Goal: Information Seeking & Learning: Learn about a topic

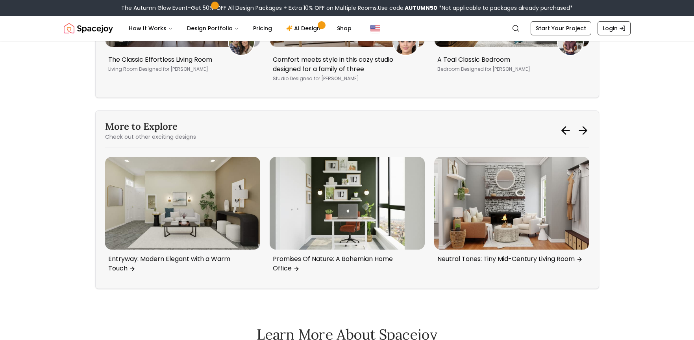
scroll to position [3878, 0]
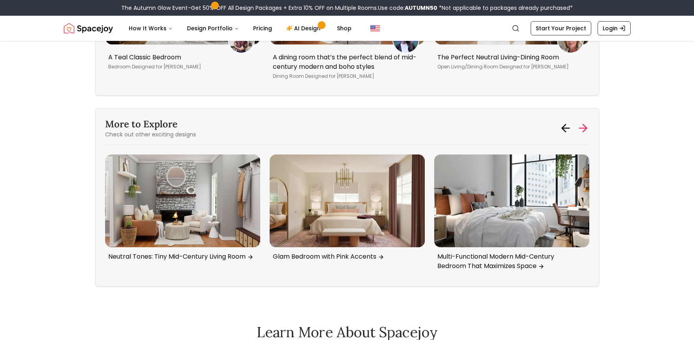
click at [582, 128] on icon at bounding box center [582, 128] width 7 height 0
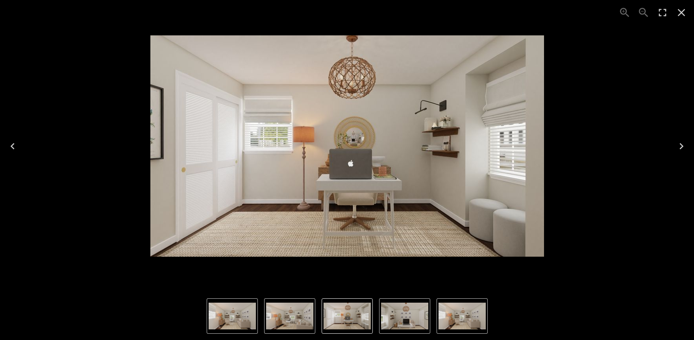
scroll to position [0, 0]
click at [284, 322] on img "2 of 4" at bounding box center [289, 316] width 47 height 27
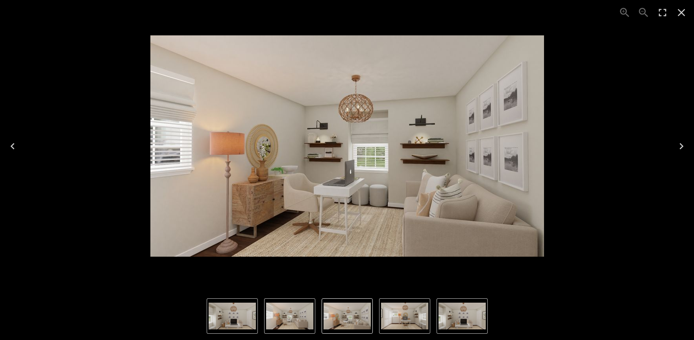
click at [411, 311] on img "3 of 4" at bounding box center [404, 316] width 47 height 27
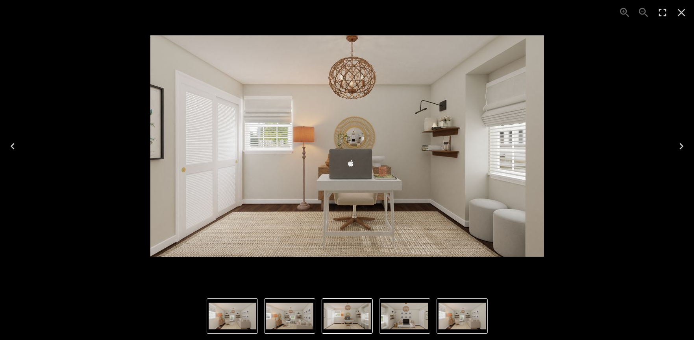
click at [437, 316] on button "1 of 4" at bounding box center [461, 316] width 51 height 35
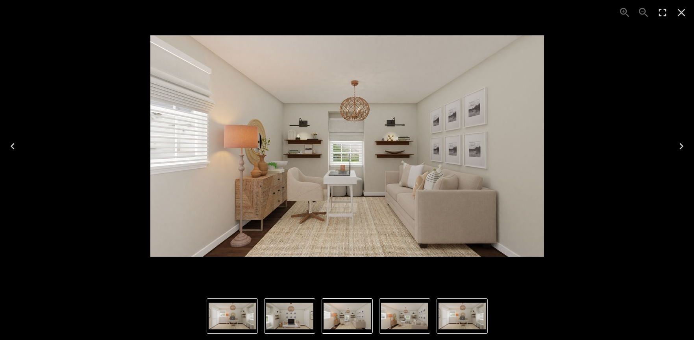
click at [679, 146] on icon "Next" at bounding box center [681, 146] width 13 height 13
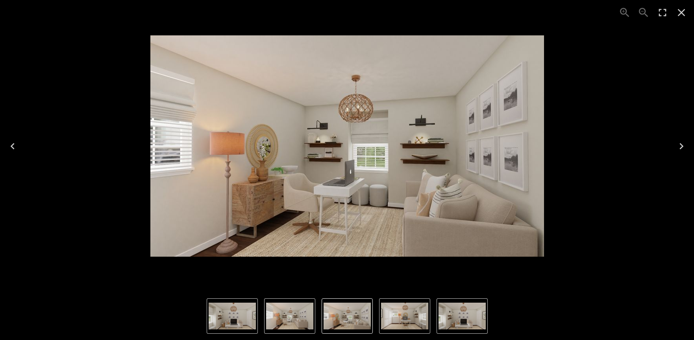
click at [679, 146] on icon "Next" at bounding box center [681, 146] width 13 height 13
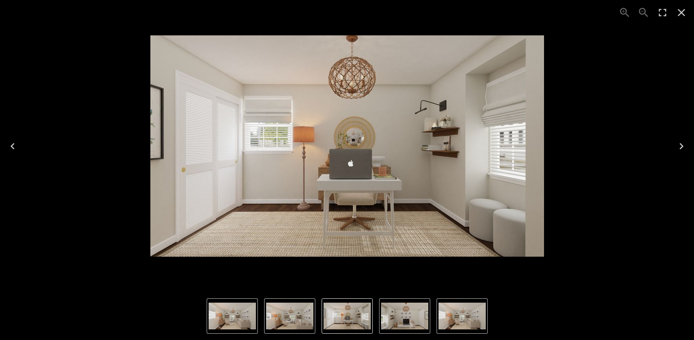
click at [679, 146] on icon "Next" at bounding box center [681, 146] width 13 height 13
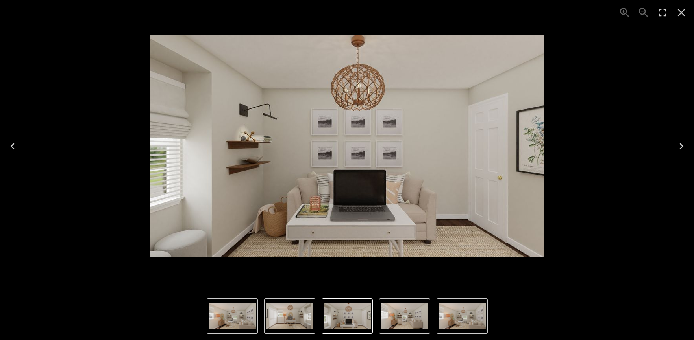
click at [681, 13] on icon "Close" at bounding box center [681, 12] width 7 height 7
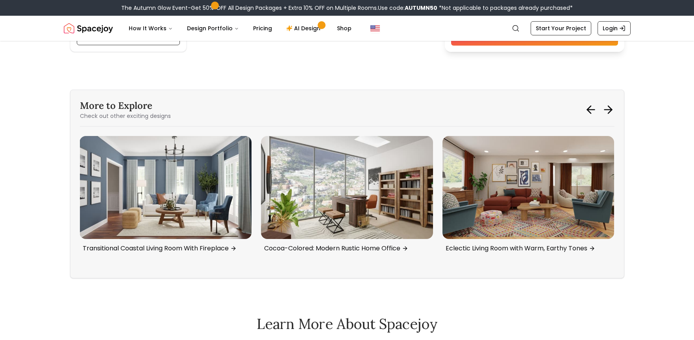
scroll to position [2904, 0]
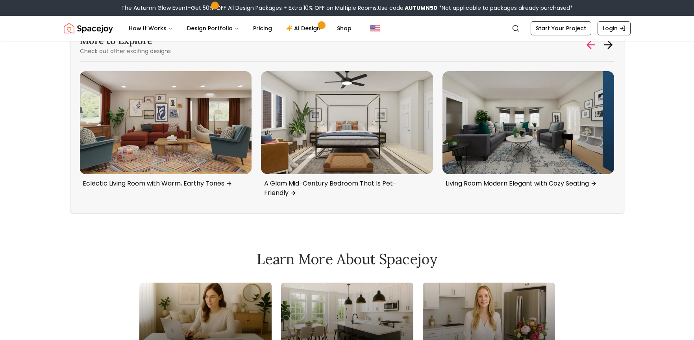
click at [591, 46] on icon at bounding box center [590, 45] width 13 height 13
click at [607, 48] on icon at bounding box center [608, 45] width 13 height 13
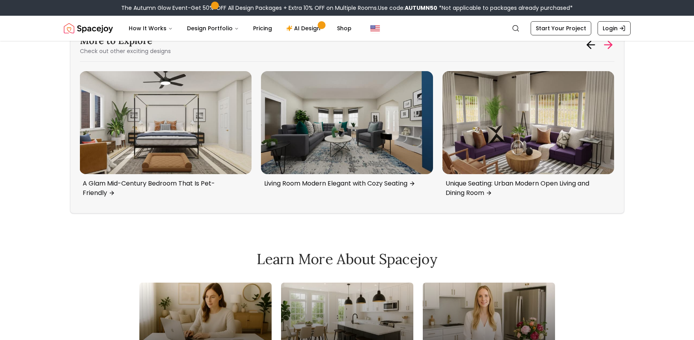
click at [607, 46] on icon at bounding box center [608, 45] width 13 height 13
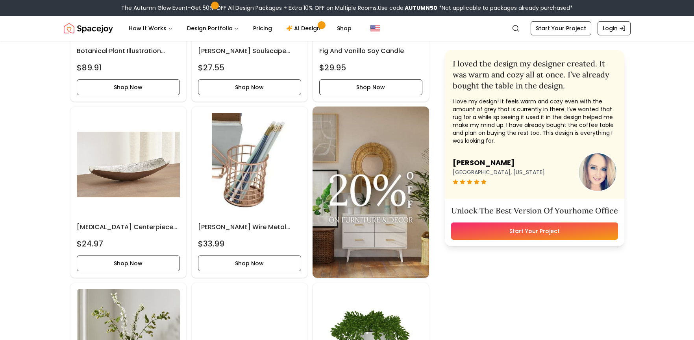
scroll to position [2234, 0]
